Goal: Information Seeking & Learning: Compare options

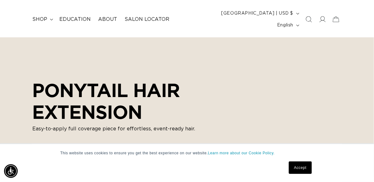
click at [307, 166] on link "Accept" at bounding box center [300, 167] width 23 height 12
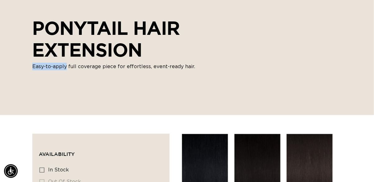
scroll to position [0, 660]
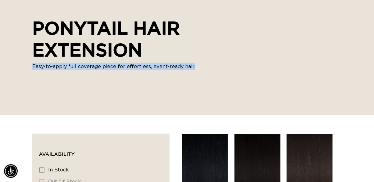
copy p "Easy-to-apply full coverage piece for effortless, event-ready hair."
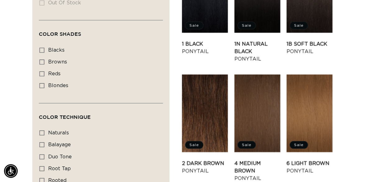
scroll to position [0, 0]
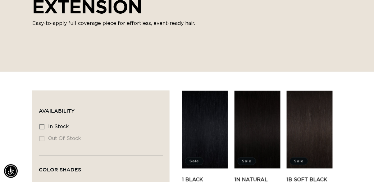
click at [210, 176] on link "1 Black Ponytail" at bounding box center [205, 183] width 46 height 15
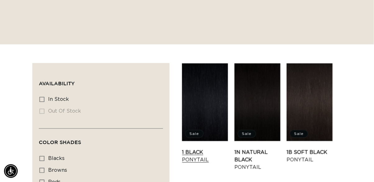
scroll to position [171, 0]
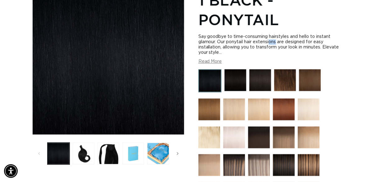
scroll to position [0, 660]
click at [212, 59] on button "Read More" at bounding box center [211, 61] width 24 height 5
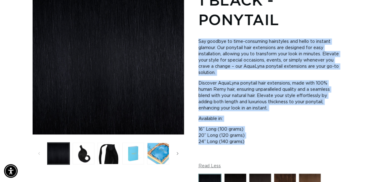
scroll to position [0, 0]
copy div "Say goodbye to time-consuming hairstyles and hello to instant glamour. Our pony…"
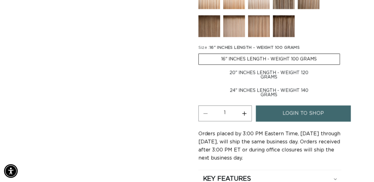
copy legend ": 16" INCHES LENGTH - WEIGHT 100 GRAMS"
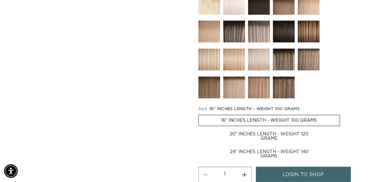
scroll to position [359, 0]
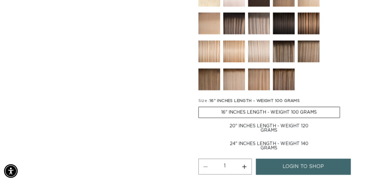
click at [247, 121] on label "20" INCHES LENGTH - WEIGHT 120 GRAMS Variant sold out or unavailable" at bounding box center [270, 128] width 142 height 15
click at [343, 106] on input "20" INCHES LENGTH - WEIGHT 120 GRAMS Variant sold out or unavailable" at bounding box center [343, 105] width 0 height 0
radio input "true"
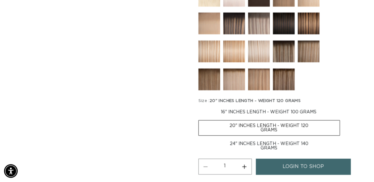
scroll to position [0, 0]
copy legend "20" INCHES LENGTH - WEIGHT 120 GRAMS"
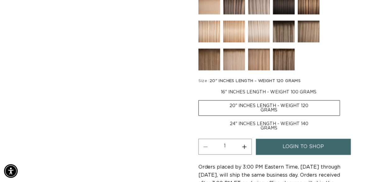
scroll to position [389, 0]
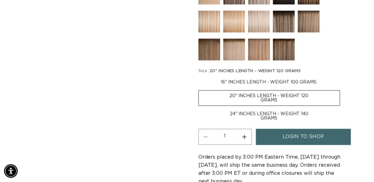
click at [243, 108] on label "24" INCHES LENGTH - WEIGHT 140 GRAMS Variant sold out or unavailable" at bounding box center [270, 115] width 142 height 15
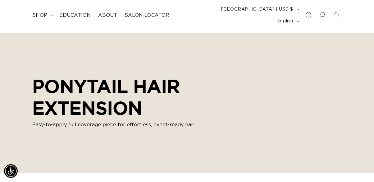
scroll to position [30, 0]
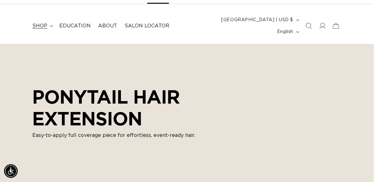
click at [40, 24] on span "shop" at bounding box center [39, 26] width 15 height 7
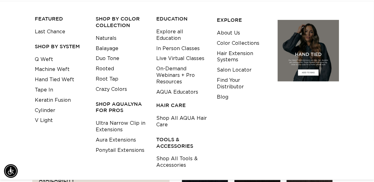
scroll to position [73, 0]
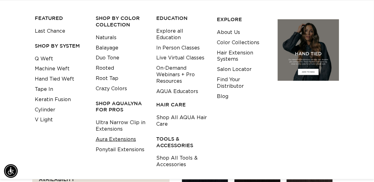
click at [124, 134] on link "Aura Extensions" at bounding box center [116, 139] width 40 height 10
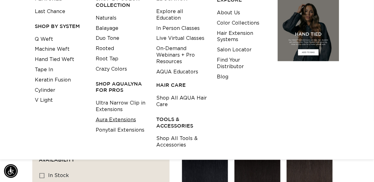
scroll to position [103, 0]
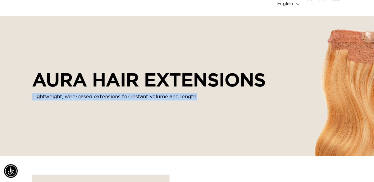
scroll to position [0, 330]
copy p "Lightweight, wire-based extensions for instant volume and length."
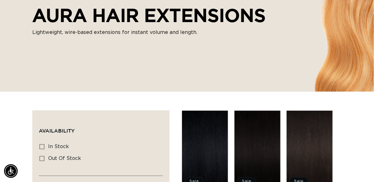
scroll to position [123, 0]
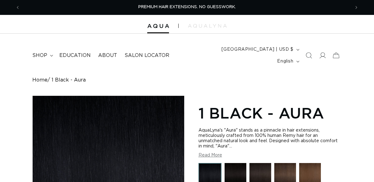
click at [219, 153] on button "Read More" at bounding box center [211, 155] width 24 height 5
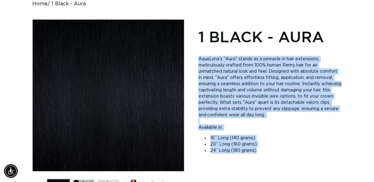
copy div "AquaLyna's "Aura" stands as a pinnacle in hair extensions, meticulously crafted…"
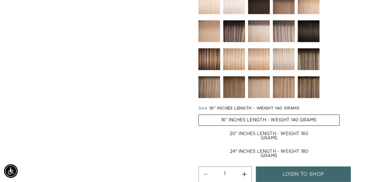
scroll to position [0, 330]
copy legend ": 16" INCHES LENGTH - WEIGHT 140 GRAMS"
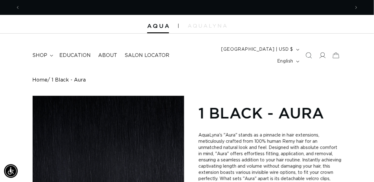
scroll to position [0, 0]
click at [321, 52] on icon at bounding box center [322, 55] width 7 height 7
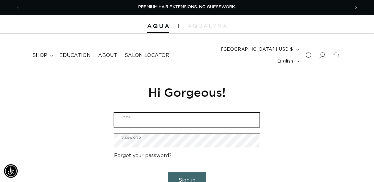
type input "[EMAIL_ADDRESS][DOMAIN_NAME]"
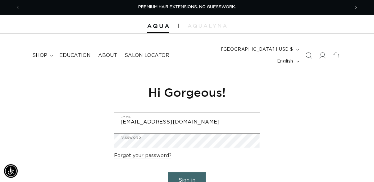
click at [168, 172] on button "Sign in" at bounding box center [187, 180] width 38 height 16
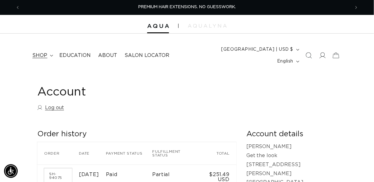
click at [40, 52] on span "shop" at bounding box center [39, 55] width 15 height 7
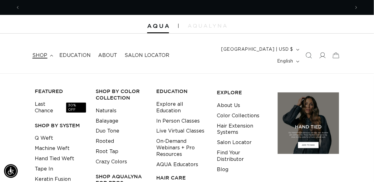
scroll to position [0, 330]
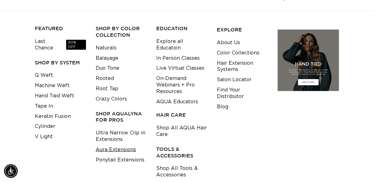
click at [126, 144] on link "Aura Extensions" at bounding box center [116, 149] width 40 height 10
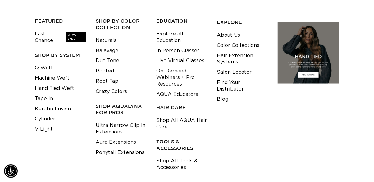
scroll to position [93, 0]
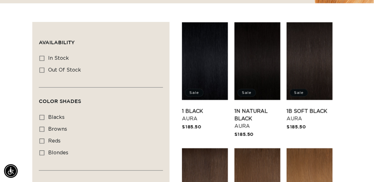
scroll to position [209, 0]
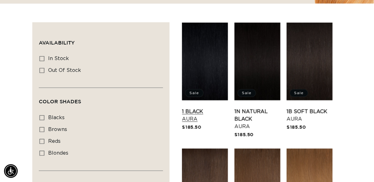
click at [206, 108] on link "1 Black Aura" at bounding box center [205, 115] width 46 height 15
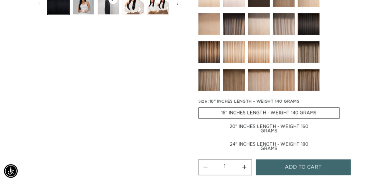
scroll to position [269, 0]
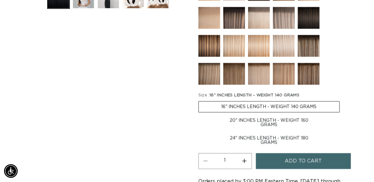
click at [247, 115] on label "20" INCHES LENGTH - WEIGHT 160 GRAMS Variant sold out or unavailable" at bounding box center [270, 122] width 142 height 15
click at [343, 100] on input "20" INCHES LENGTH - WEIGHT 160 GRAMS Variant sold out or unavailable" at bounding box center [343, 100] width 0 height 0
radio input "true"
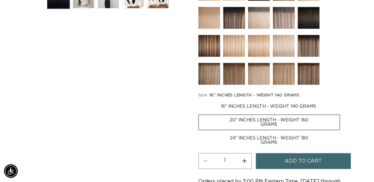
scroll to position [0, 660]
click at [215, 93] on span "20" INCHES LENGTH - WEIGHT 160 GRAMS" at bounding box center [255, 95] width 91 height 4
copy legend ": 20" INCHES LENGTH - WEIGHT 160 GRAMS"
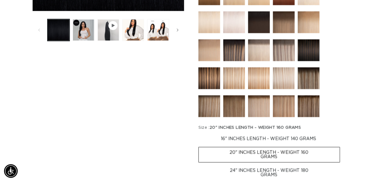
scroll to position [244, 0]
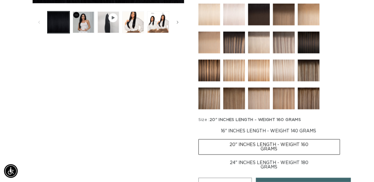
click at [263, 158] on label "24" INCHES LENGTH - WEIGHT 180 GRAMS Variant sold out or unavailable" at bounding box center [270, 165] width 142 height 15
click at [343, 138] on input "24" INCHES LENGTH - WEIGHT 180 GRAMS Variant sold out or unavailable" at bounding box center [343, 138] width 0 height 0
radio input "true"
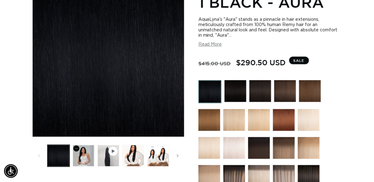
scroll to position [0, 660]
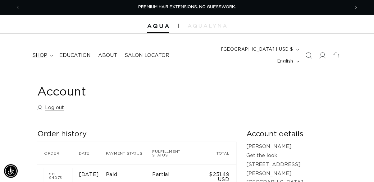
click at [45, 52] on span "shop" at bounding box center [39, 55] width 15 height 7
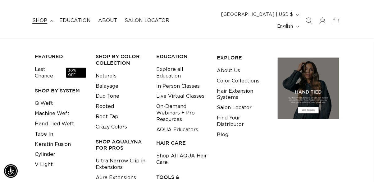
scroll to position [0, 330]
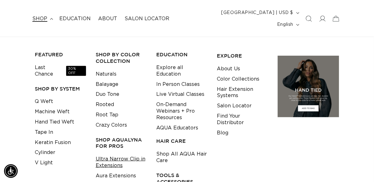
click at [130, 154] on link "Ultra Narrow Clip in Extensions" at bounding box center [121, 162] width 51 height 17
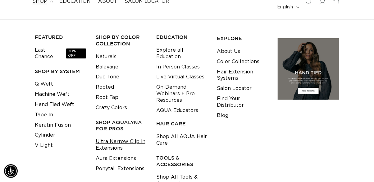
scroll to position [66, 0]
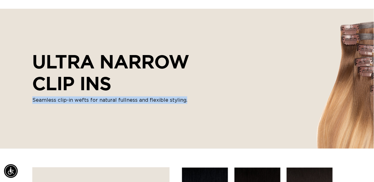
copy p "Seamless clip-in wefts for natural fullness and flexible styling."
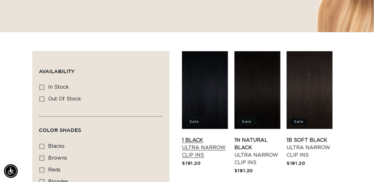
click at [212, 136] on link "1 Black Ultra Narrow Clip Ins" at bounding box center [205, 147] width 46 height 22
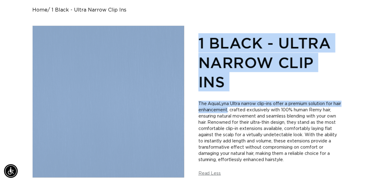
click at [207, 78] on h1 "1 Black - Ultra Narrow Clip Ins" at bounding box center [270, 62] width 143 height 58
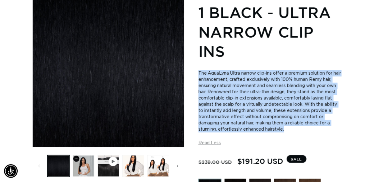
copy span "The AquaLyna Ultra narrow clip-ins offer a premium solution for hair enhancemen…"
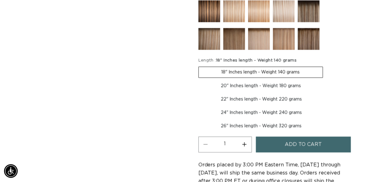
copy legend "18" Inches length - Weight 140 grams"
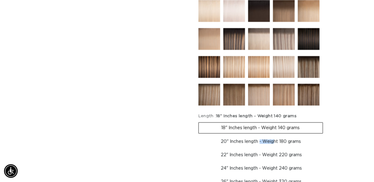
click at [241, 136] on label "20" Inches length - Weight 180 grams Variant sold out or unavailable" at bounding box center [262, 141] width 126 height 11
click at [326, 121] on input "20" Inches length - Weight 180 grams Variant sold out or unavailable" at bounding box center [326, 121] width 0 height 0
radio input "true"
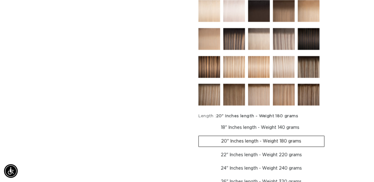
scroll to position [0, 330]
copy legend "20" Inches length - Weight 180 grams"
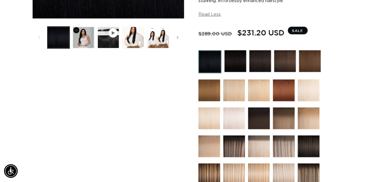
scroll to position [0, 660]
